Goal: Transaction & Acquisition: Purchase product/service

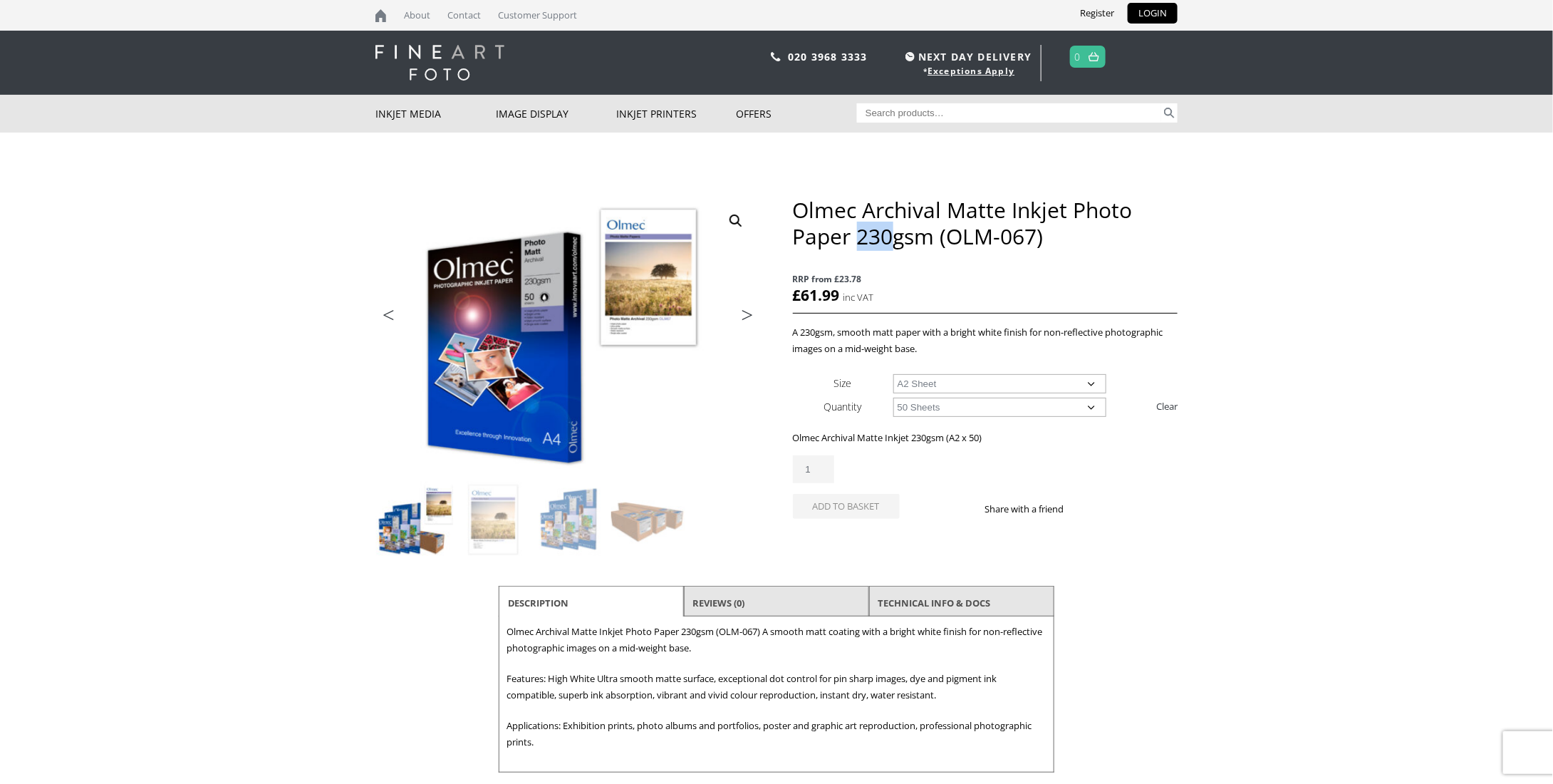
drag, startPoint x: 860, startPoint y: 241, endPoint x: 894, endPoint y: 241, distance: 34.0
click at [894, 241] on h1 "Olmec Archival Matte Inkjet Photo Paper 230gsm (OLM-067)" at bounding box center [985, 223] width 385 height 53
drag, startPoint x: 946, startPoint y: 240, endPoint x: 980, endPoint y: 240, distance: 34.0
click at [980, 240] on h1 "Olmec Archival Matte Inkjet Photo Paper 230gsm (OLM-067)" at bounding box center [985, 223] width 385 height 53
drag, startPoint x: 1015, startPoint y: 240, endPoint x: 1035, endPoint y: 239, distance: 20.0
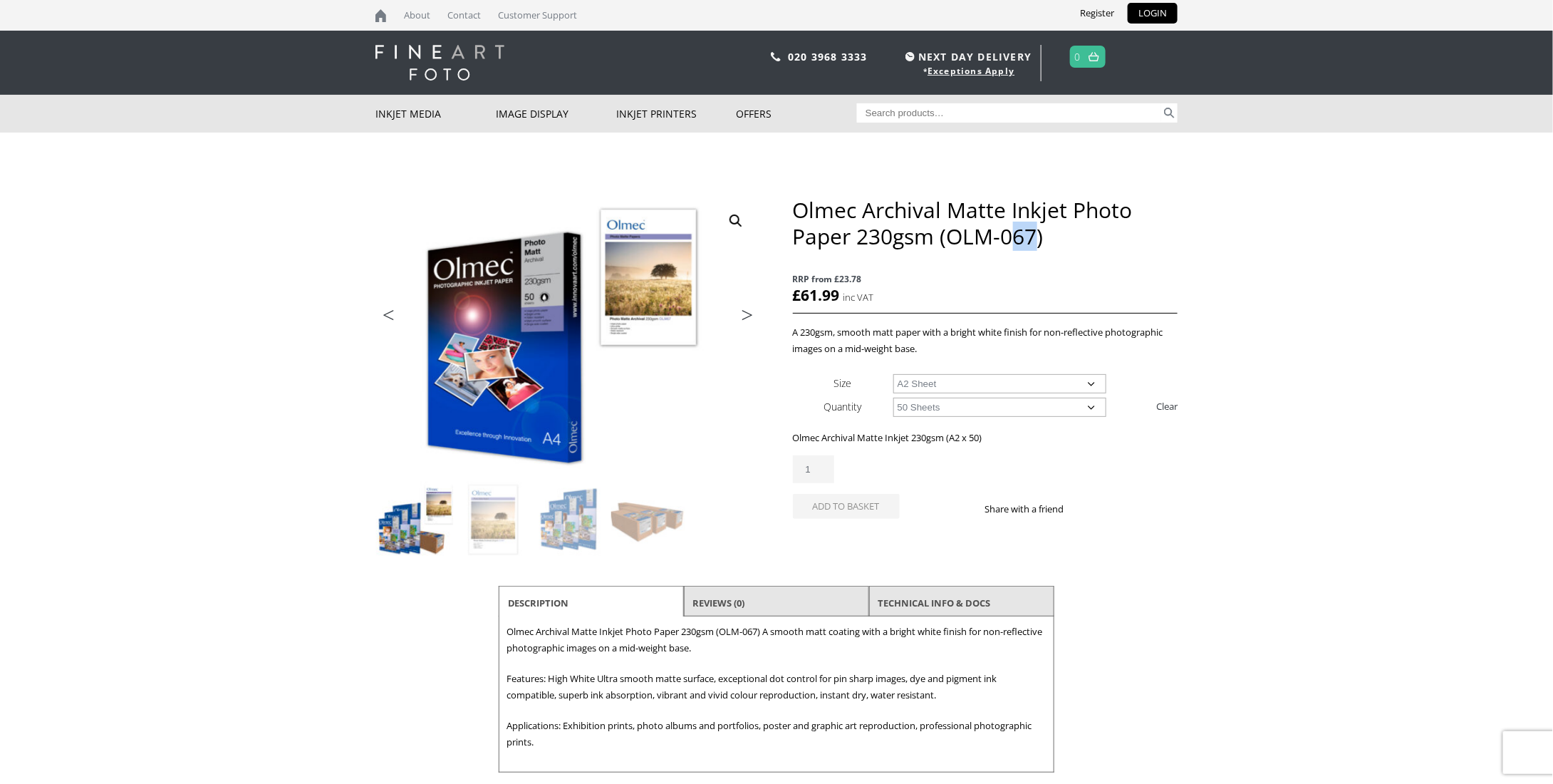
click at [1035, 239] on h1 "Olmec Archival Matte Inkjet Photo Paper 230gsm (OLM-067)" at bounding box center [985, 223] width 385 height 53
click at [927, 410] on select "Choose an option 50 Sheets 100 Sheets" at bounding box center [1000, 407] width 213 height 19
select select "100-sheets"
click at [894, 398] on select "Choose an option 50 Sheets 100 Sheets" at bounding box center [1000, 407] width 213 height 19
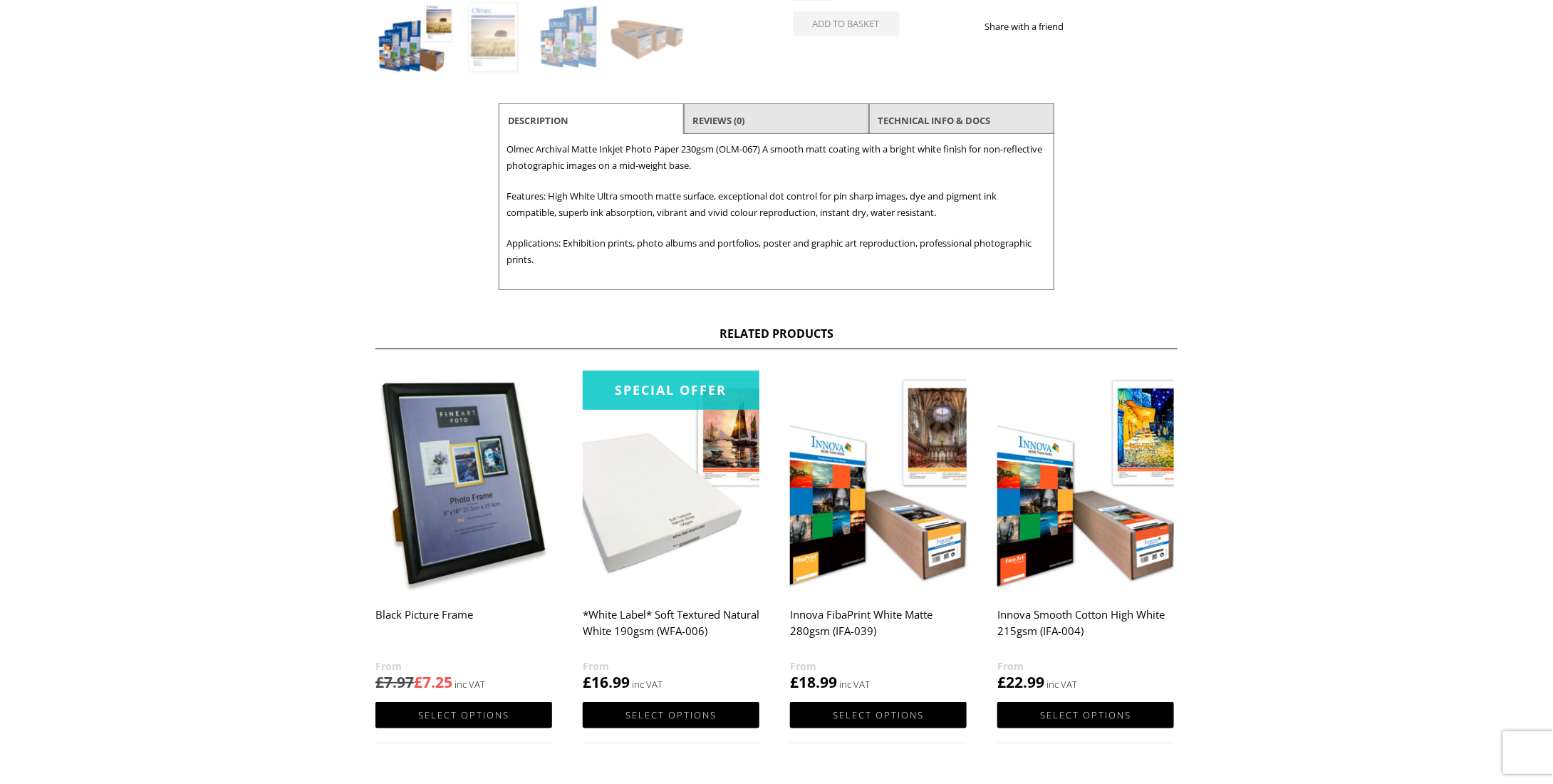
scroll to position [370, 0]
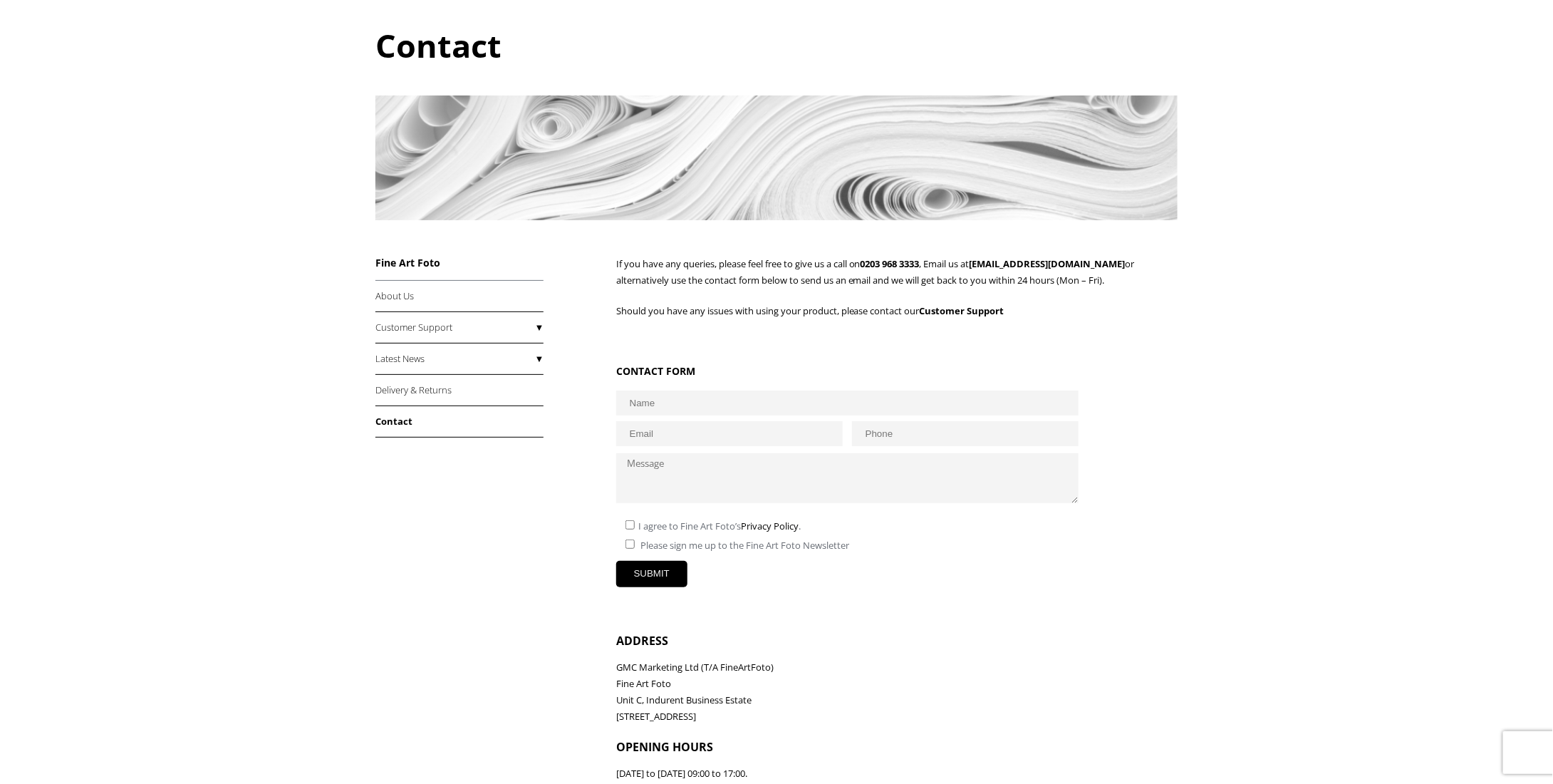
scroll to position [143, 0]
drag, startPoint x: 323, startPoint y: 352, endPoint x: 313, endPoint y: 289, distance: 63.8
click at [323, 352] on body "NEXT DAY DELIVERY * Exceptions Apply About Contact Customer Support Register LO…" at bounding box center [776, 248] width 1553 height 784
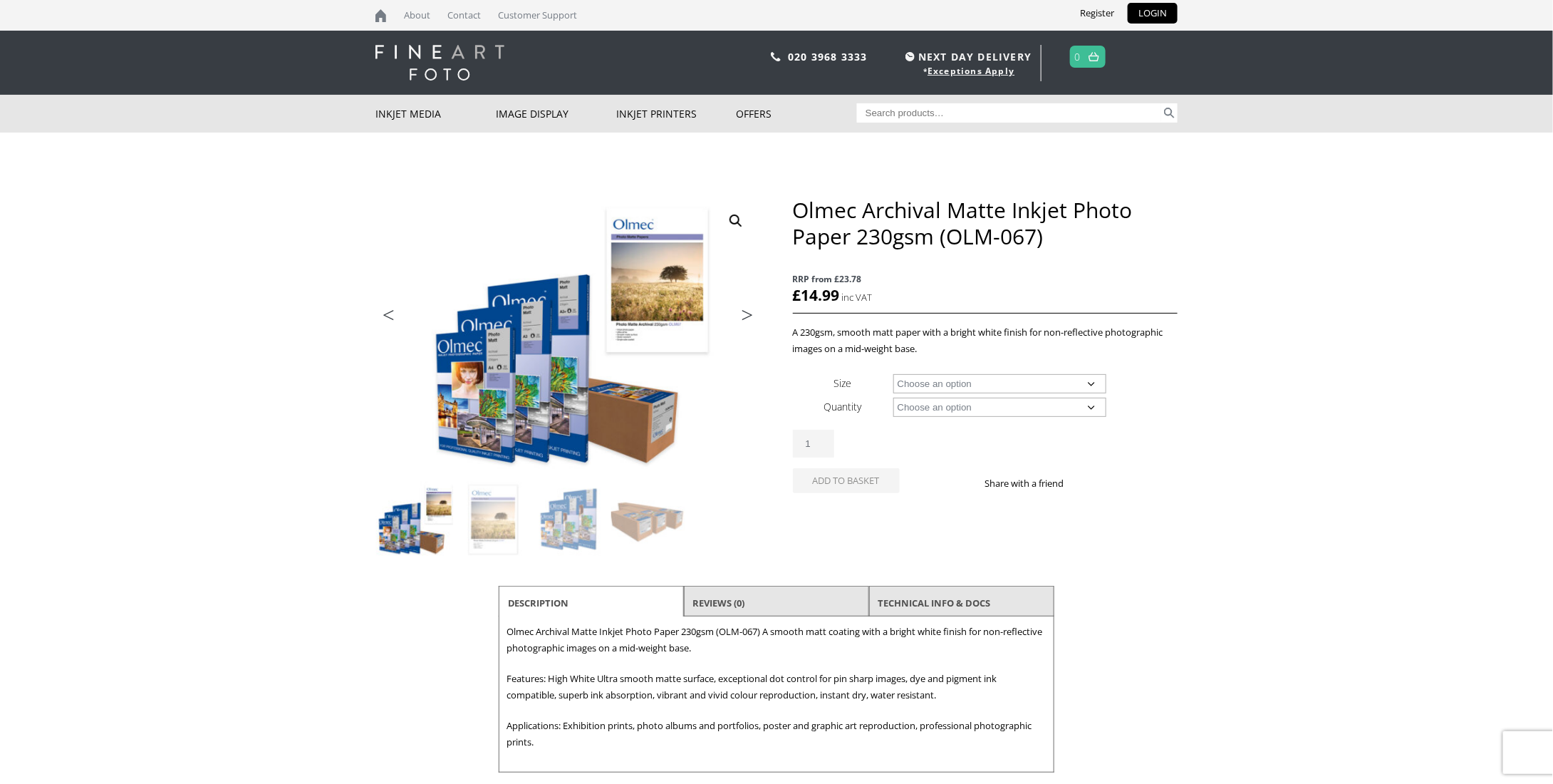
click at [925, 385] on select "Choose an option A4 Sheet A3 Sheet A3+ Sheet A2 Sheet 17" Wide Roll 24" Wide Ro…" at bounding box center [1000, 383] width 213 height 19
click at [894, 374] on select "Choose an option A4 Sheet A3 Sheet A3+ Sheet A2 Sheet 17" Wide Roll 24" Wide Ro…" at bounding box center [1000, 383] width 213 height 19
select select "a2-sheet"
click at [923, 408] on select "Choose an option 50 Sheets 100 Sheets" at bounding box center [1000, 407] width 213 height 19
select select "100-sheets"
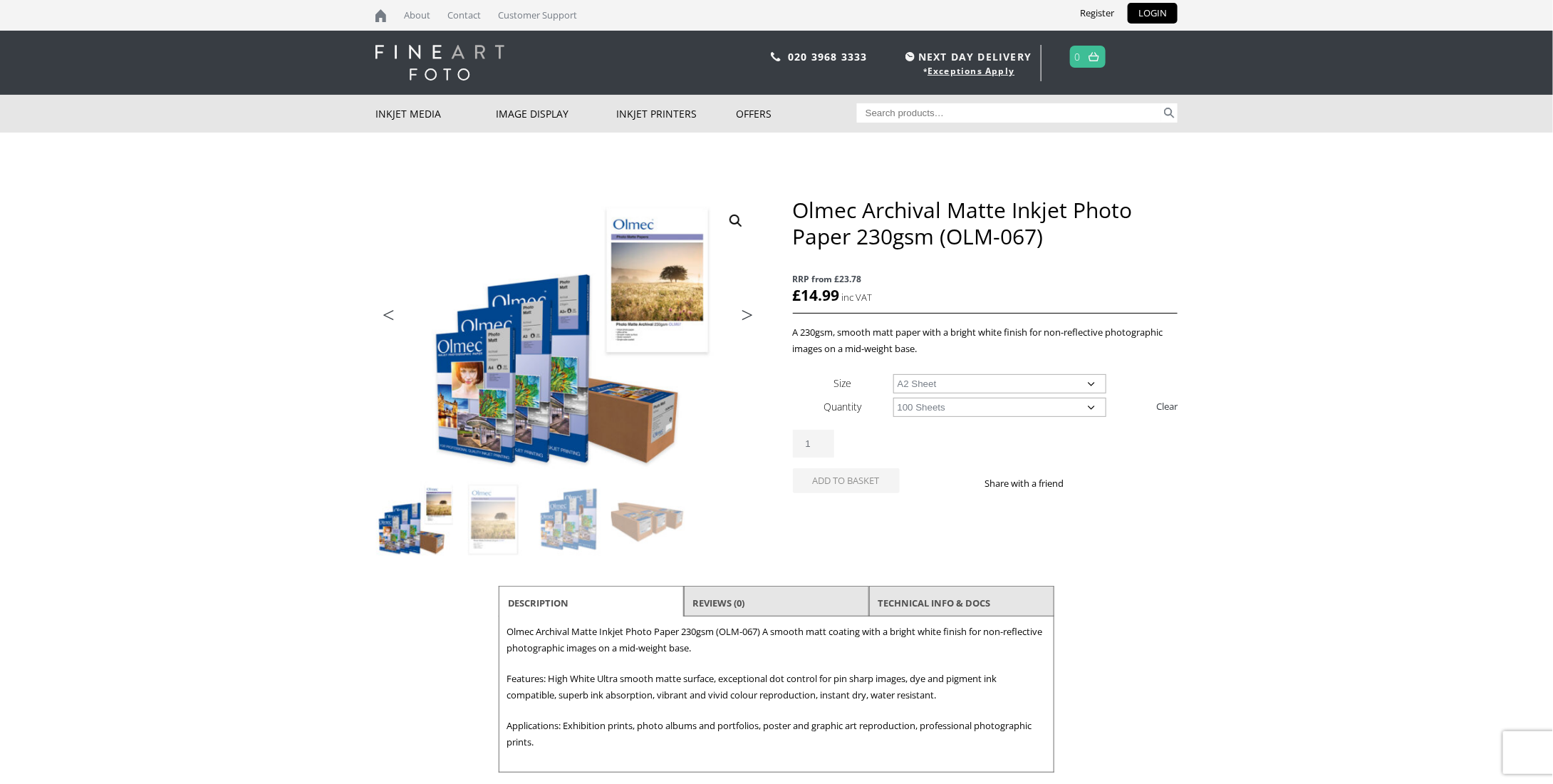
click at [894, 398] on select "Choose an option 50 Sheets 100 Sheets" at bounding box center [1000, 407] width 213 height 19
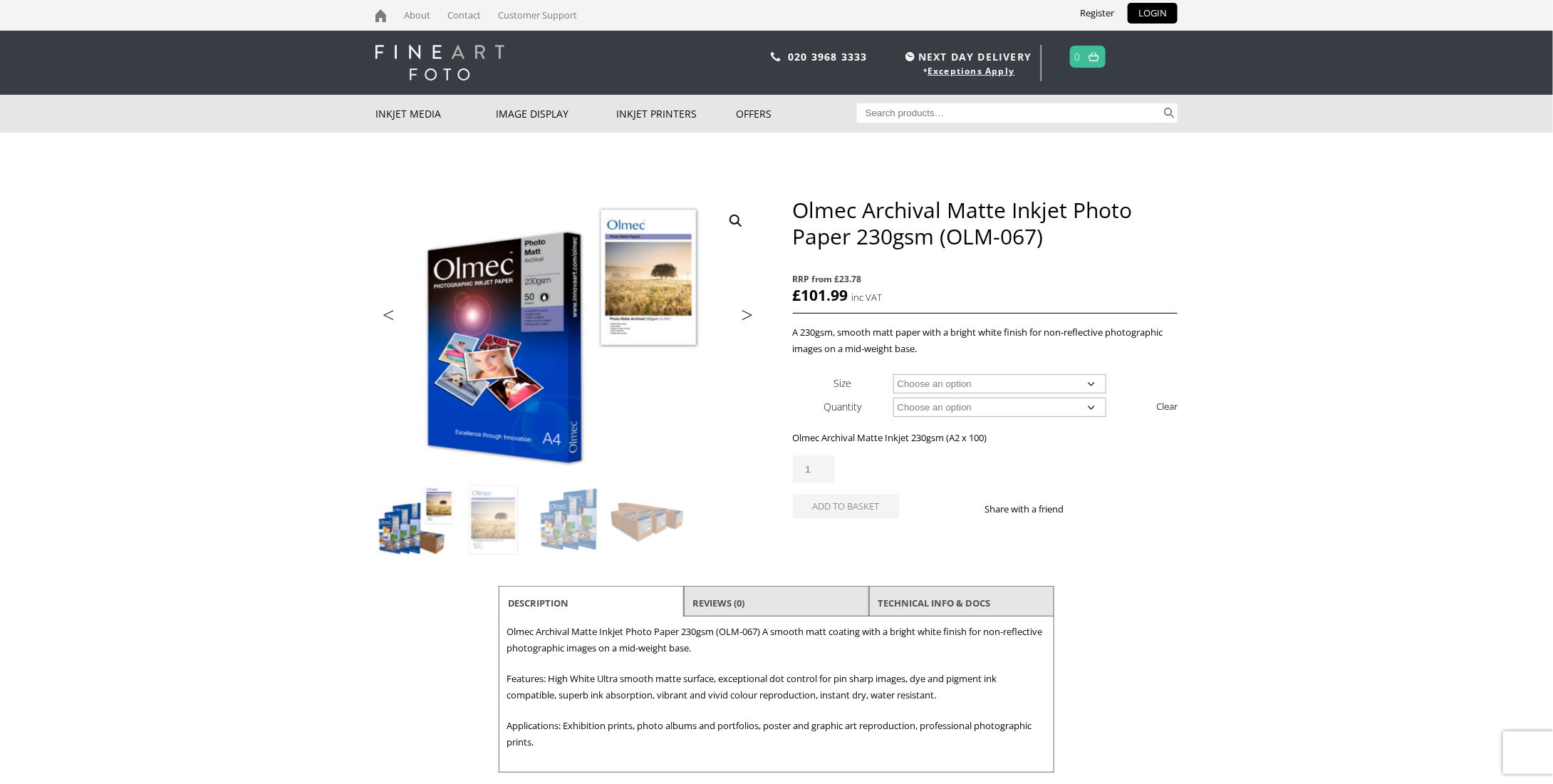
click at [197, 227] on body "NEXT DAY DELIVERY * Exceptions Apply About Contact Customer Support Register LO…" at bounding box center [776, 392] width 1553 height 784
